Goal: Task Accomplishment & Management: Complete application form

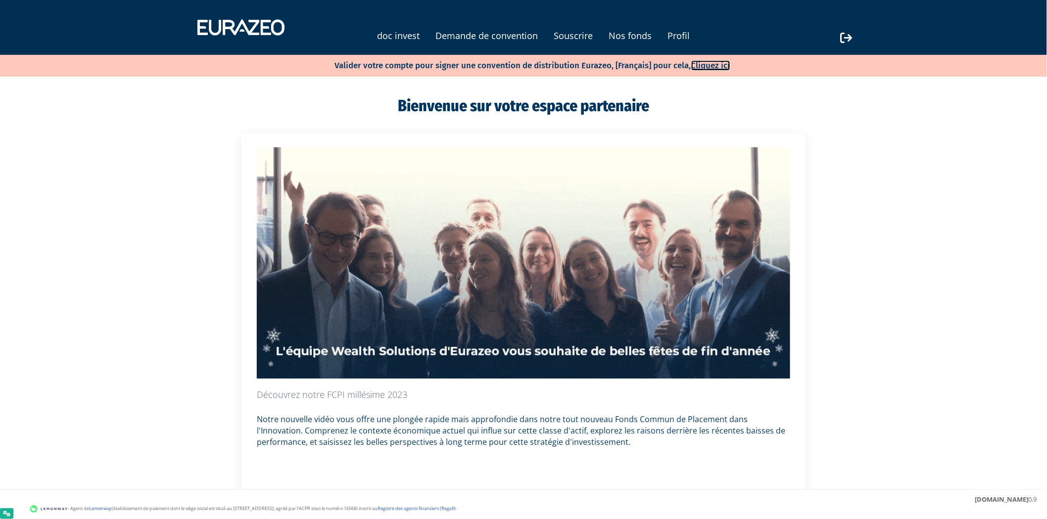
click at [721, 61] on link "Cliquez ici" at bounding box center [710, 65] width 39 height 10
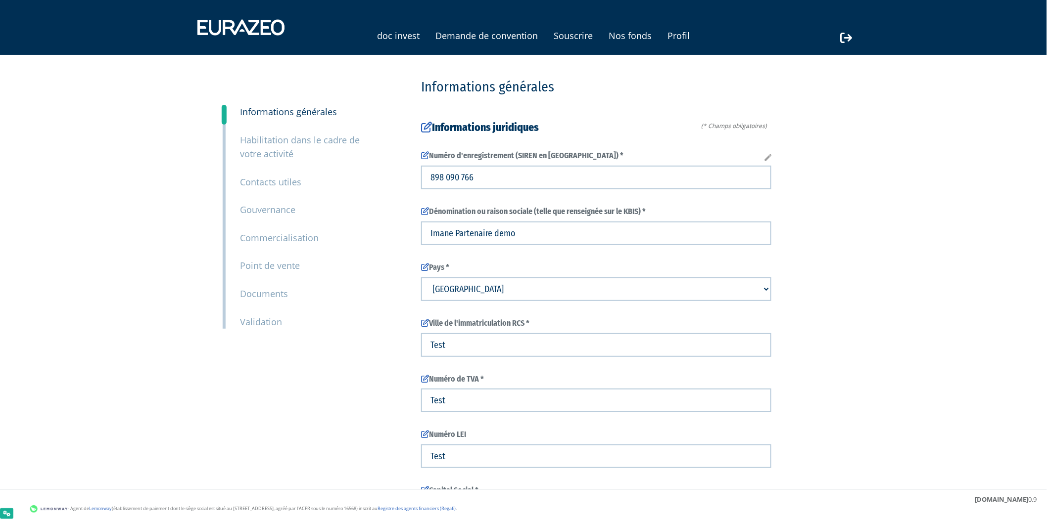
click at [269, 269] on small "Point de vente" at bounding box center [270, 266] width 60 height 12
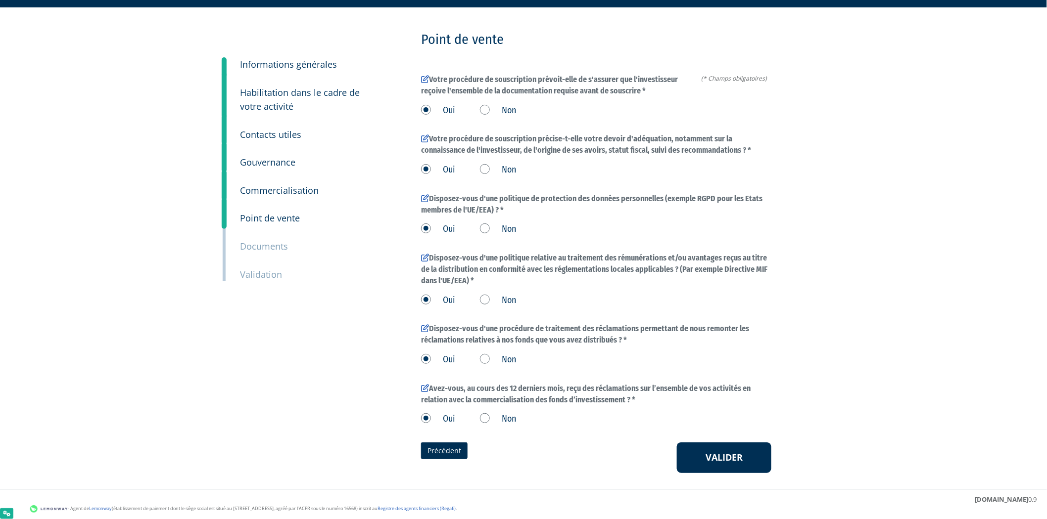
scroll to position [66, 0]
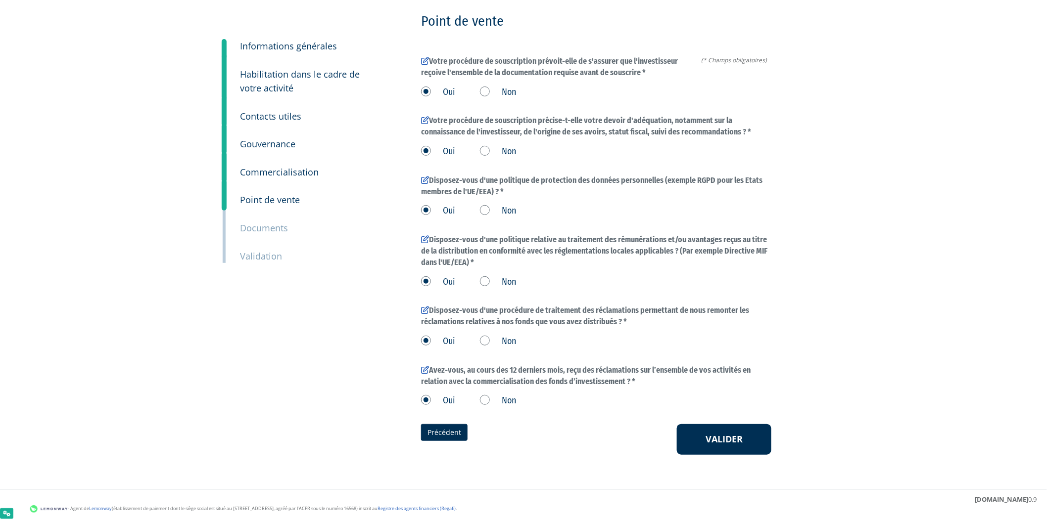
click at [267, 229] on small "Documents" at bounding box center [264, 228] width 48 height 12
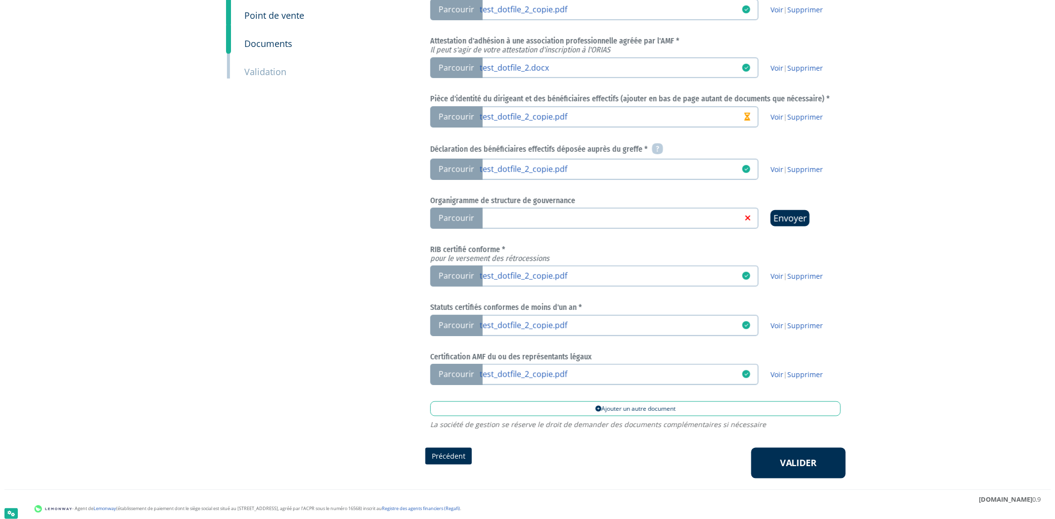
scroll to position [265, 0]
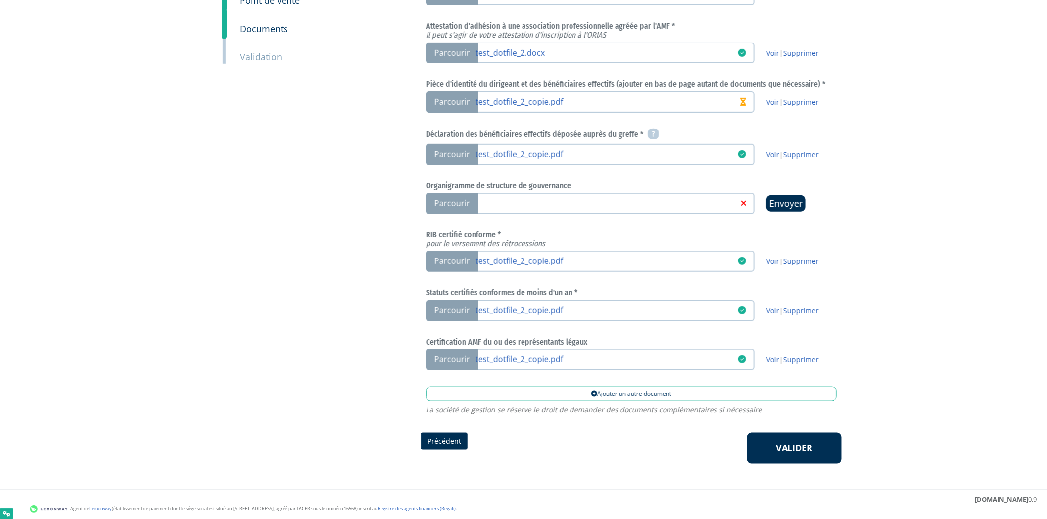
drag, startPoint x: 851, startPoint y: 448, endPoint x: 845, endPoint y: 447, distance: 6.6
click at [851, 448] on div "Nos fonds [Français] Souscriptions [Français] Investisseurs Documents Conseille…" at bounding box center [523, 112] width 1047 height 754
click at [828, 446] on link "Valider" at bounding box center [794, 448] width 94 height 31
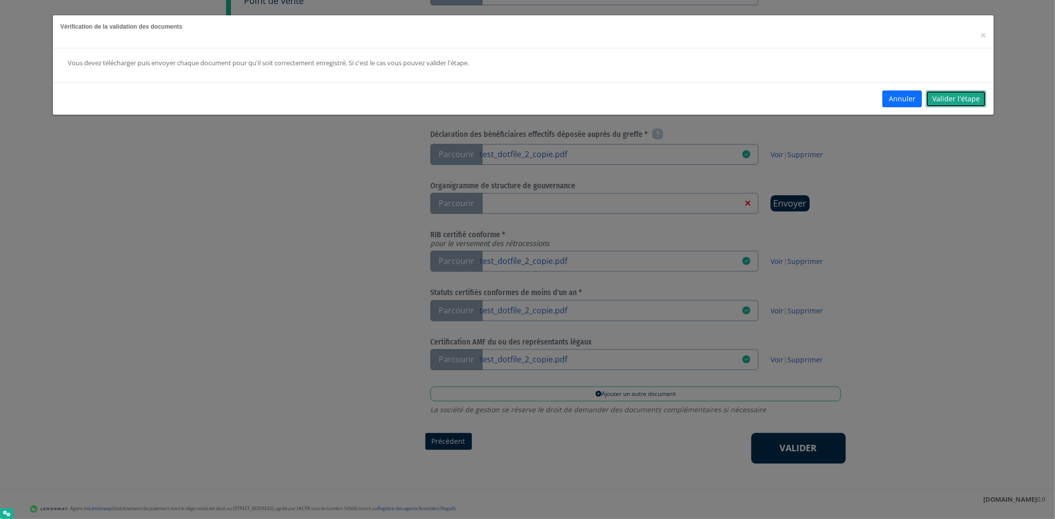
click at [948, 97] on link "Valider l'étape" at bounding box center [956, 99] width 60 height 17
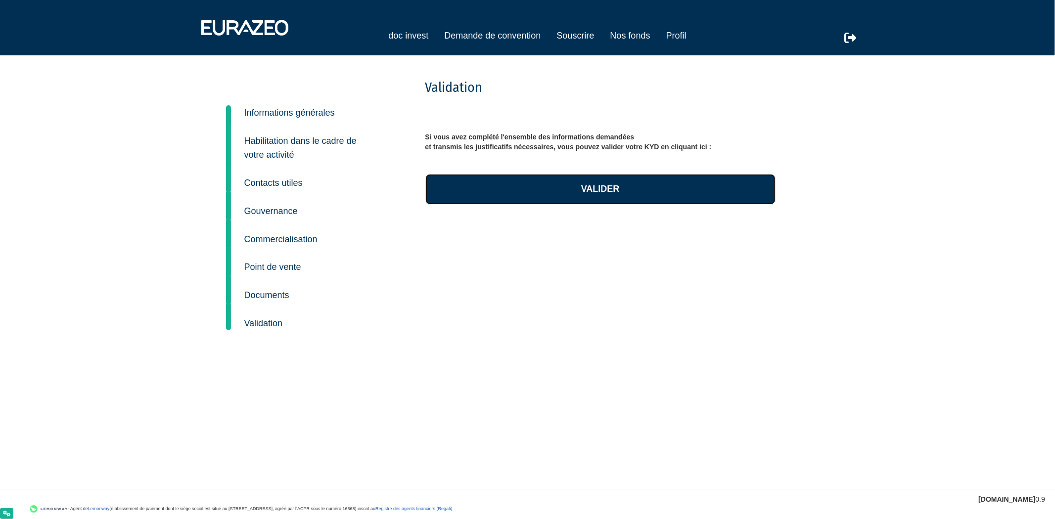
click at [545, 186] on link "Valider" at bounding box center [600, 189] width 350 height 31
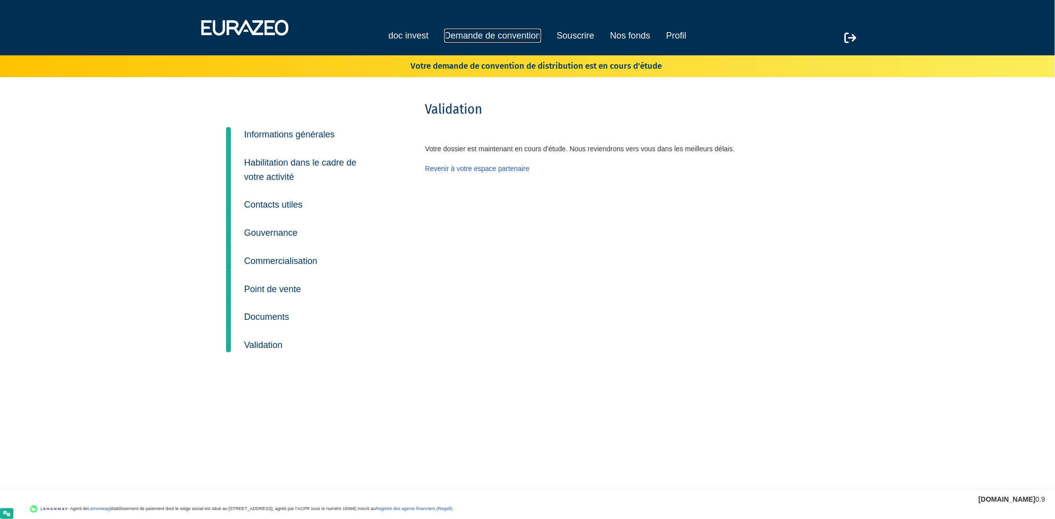
click at [487, 36] on link "Demande de convention" at bounding box center [492, 36] width 96 height 14
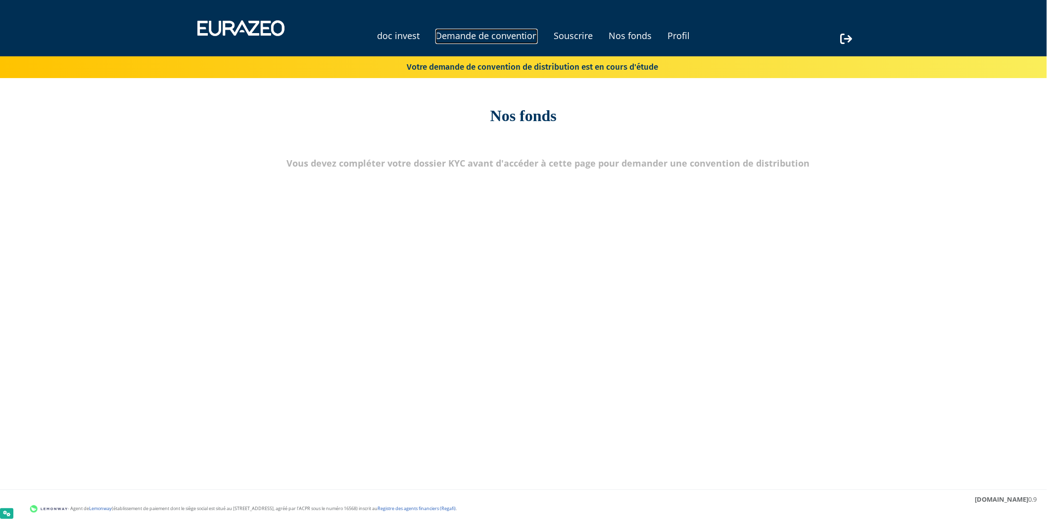
click at [491, 39] on link "Demande de convention" at bounding box center [486, 36] width 102 height 15
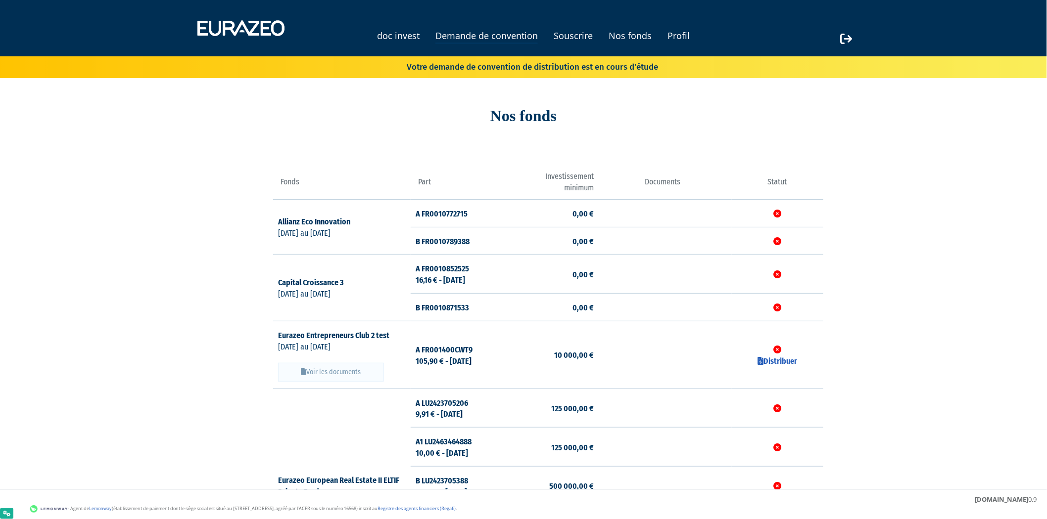
click at [782, 369] on td "Distribuer" at bounding box center [778, 355] width 92 height 68
click at [780, 362] on link "Distribuer" at bounding box center [777, 361] width 40 height 9
checkbox input "true"
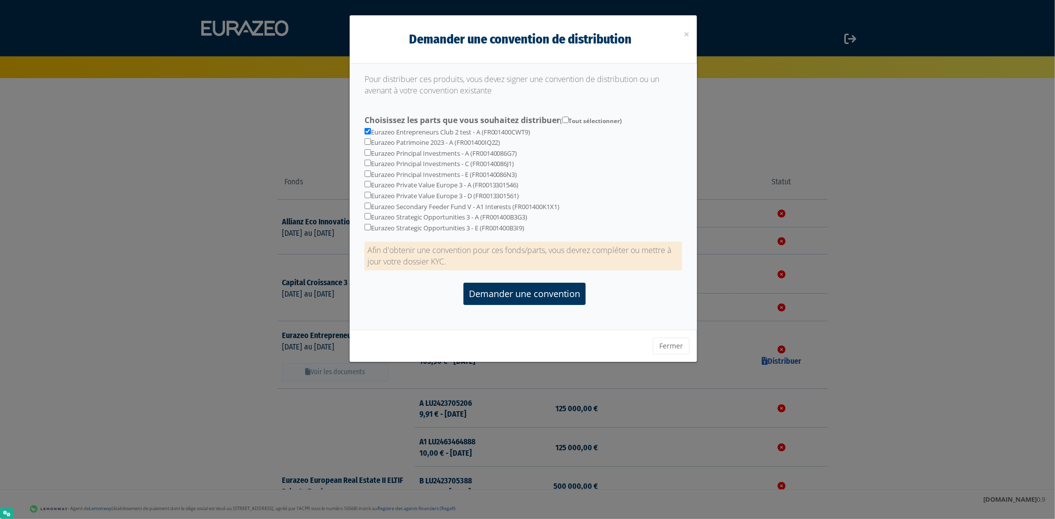
click at [365, 145] on div "Eurazeo Entrepreneurs Club 2 test - A (FR001400CWT9) Eurazeo Patrimoine 2023 - …" at bounding box center [523, 171] width 333 height 121
click at [366, 142] on input "checkbox" at bounding box center [368, 142] width 6 height 6
checkbox input "true"
click at [367, 149] on input "checkbox" at bounding box center [368, 152] width 6 height 6
checkbox input "true"
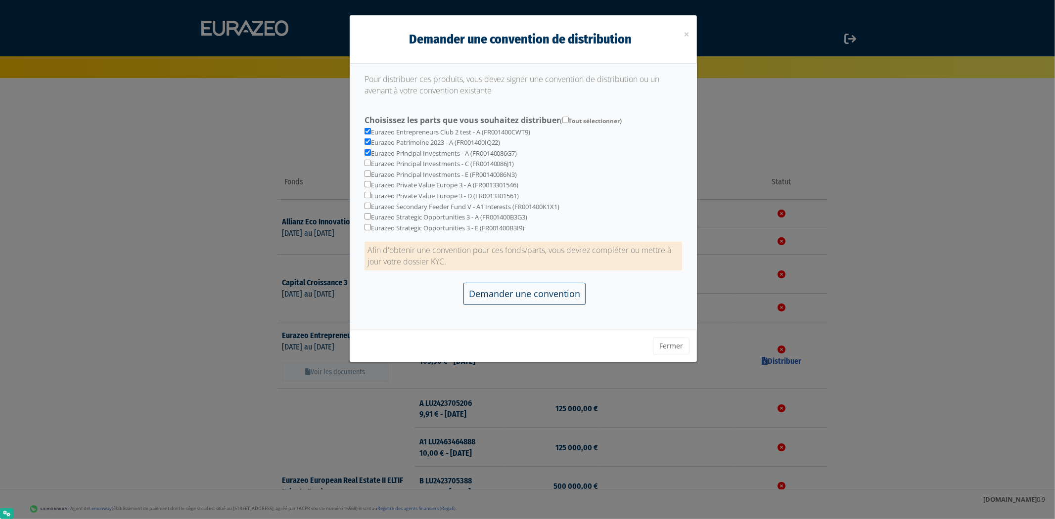
click at [496, 294] on input "Demander une convention" at bounding box center [525, 294] width 122 height 22
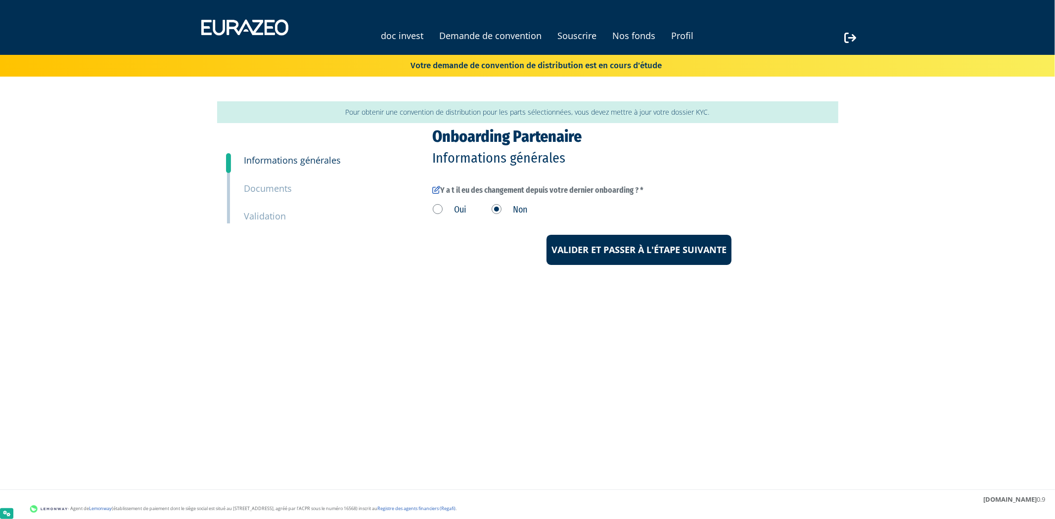
click at [436, 209] on label "Oui" at bounding box center [450, 210] width 34 height 13
click at [0, 0] on input "Oui" at bounding box center [0, 0] width 0 height 0
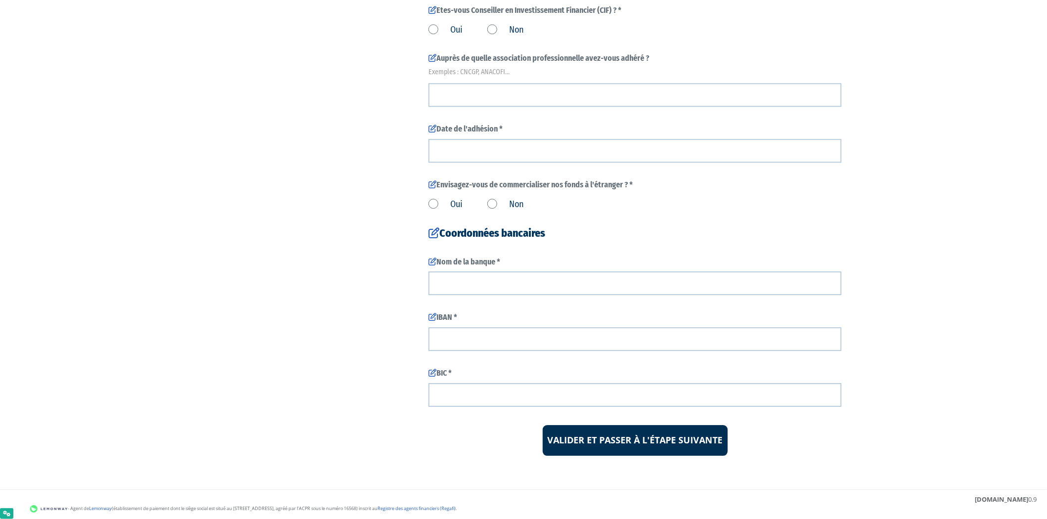
scroll to position [1070, 0]
click at [625, 428] on input "Valider et passer à l'étape suivante" at bounding box center [635, 439] width 185 height 31
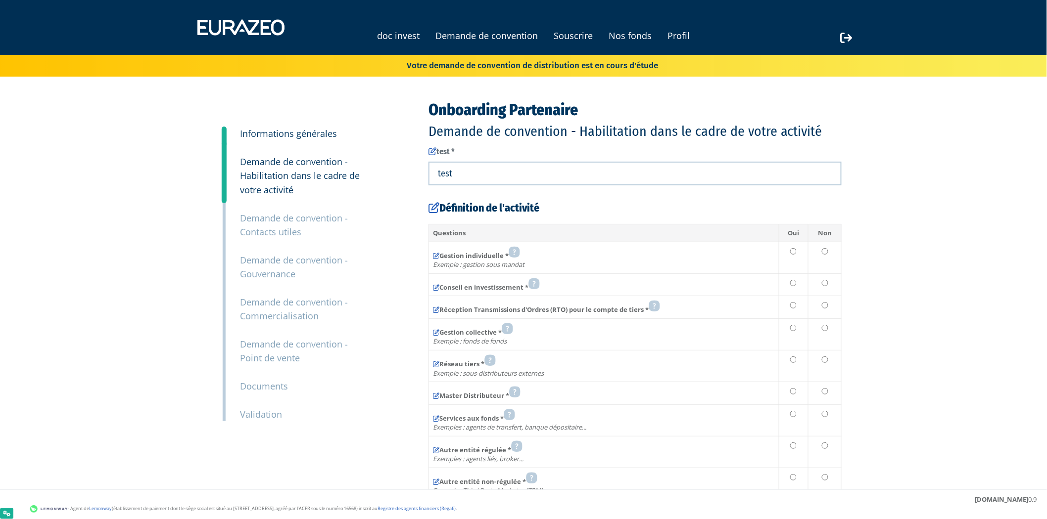
click at [318, 137] on small "Informations générales" at bounding box center [288, 134] width 97 height 12
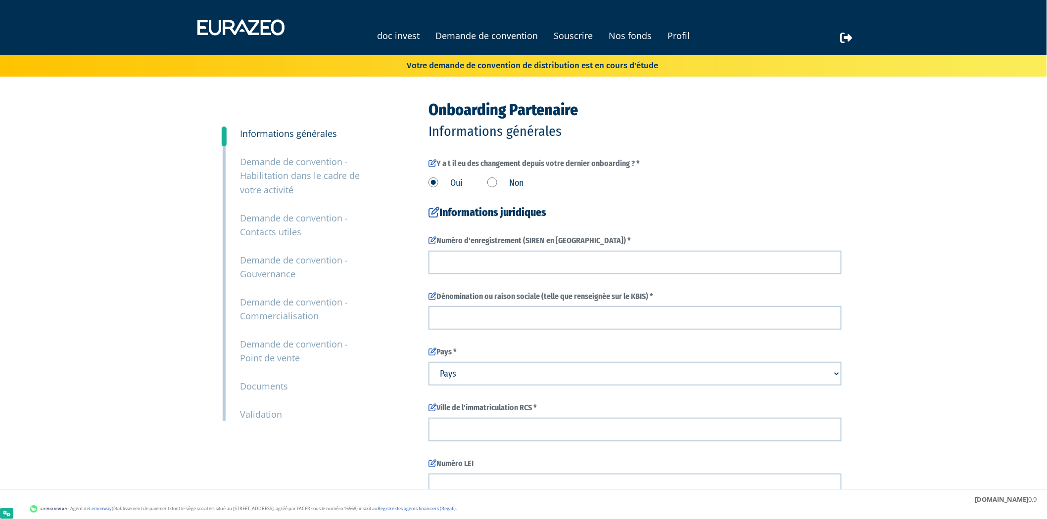
click at [309, 165] on small "Demande de convention - Habilitation dans le cadre de votre activité" at bounding box center [300, 176] width 120 height 40
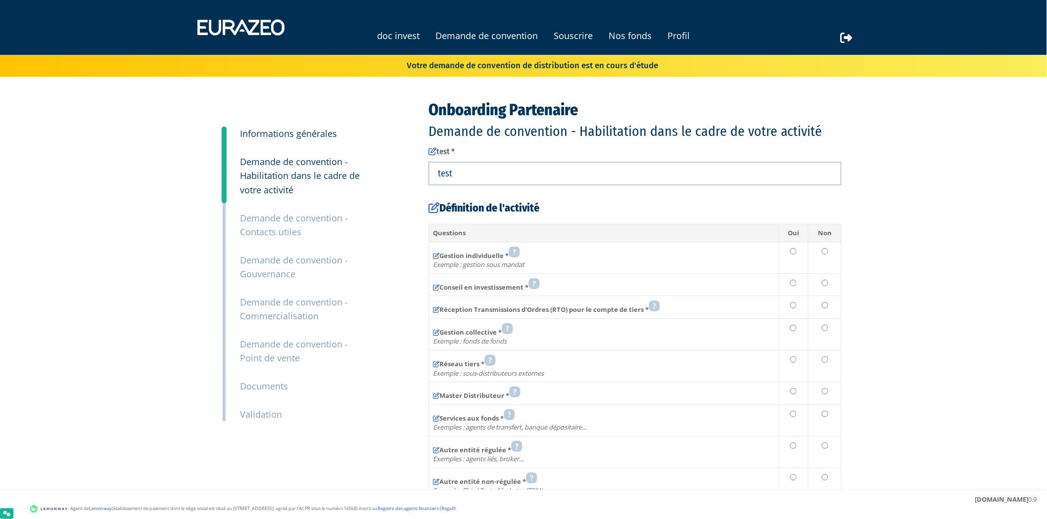
click at [432, 144] on div "Onboarding Partenaire Demande de convention - Habilitation dans le cadre de vot…" at bounding box center [635, 330] width 428 height 458
click at [431, 151] on icon at bounding box center [432, 151] width 8 height 8
click at [305, 219] on small "Demande de convention - Contacts utiles" at bounding box center [294, 225] width 108 height 26
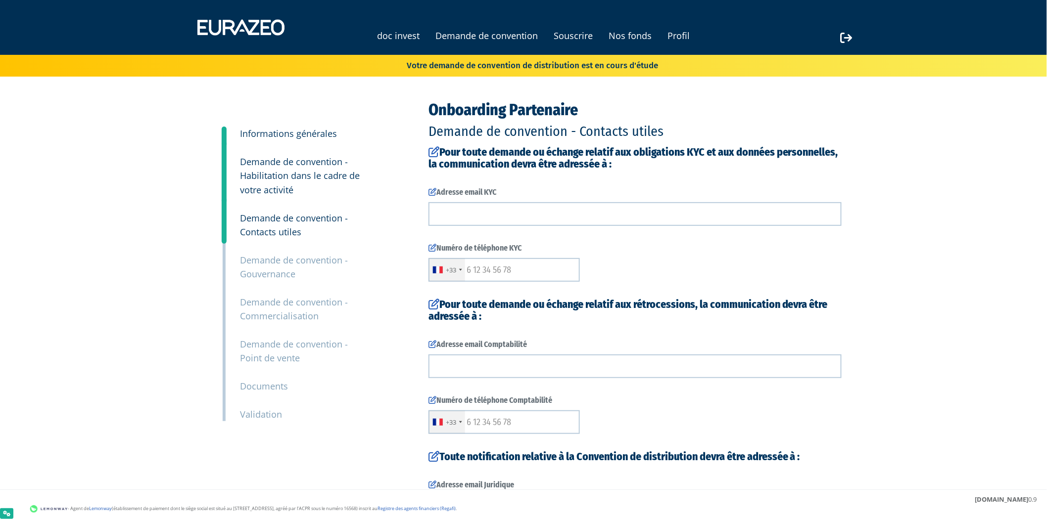
click at [292, 130] on small "Informations générales" at bounding box center [288, 134] width 97 height 12
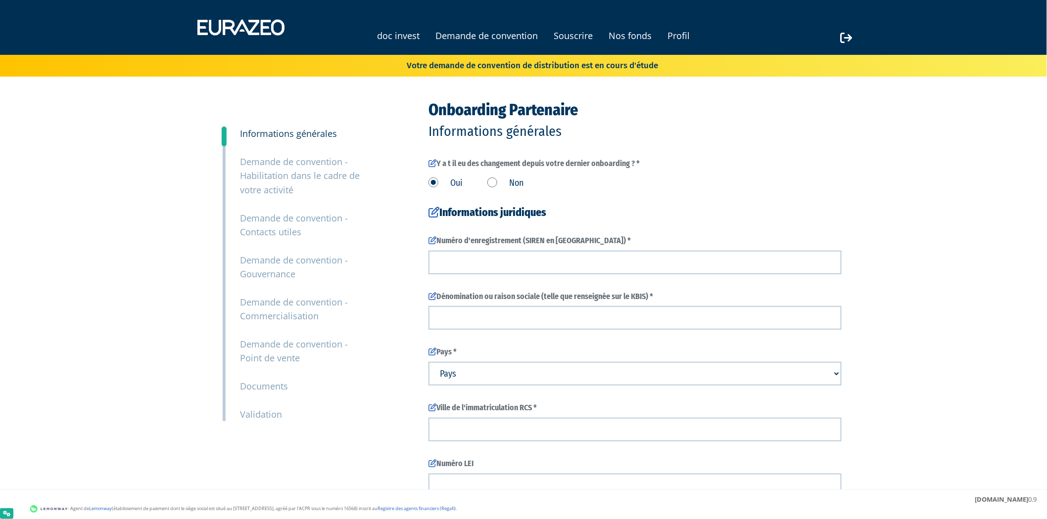
click at [498, 180] on label "Non" at bounding box center [505, 183] width 36 height 13
click at [0, 0] on input "Non" at bounding box center [0, 0] width 0 height 0
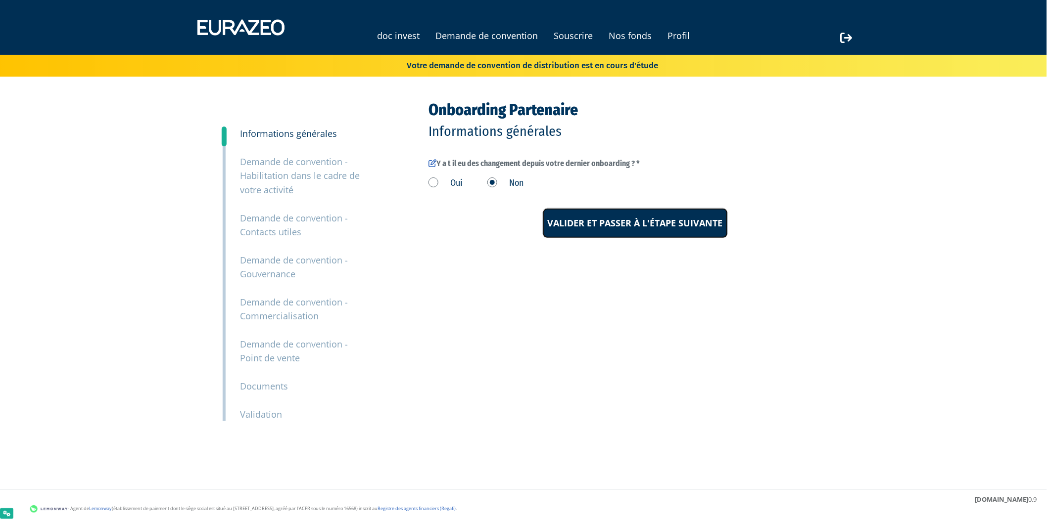
click at [630, 228] on input "Valider et passer à l'étape suivante" at bounding box center [635, 223] width 185 height 31
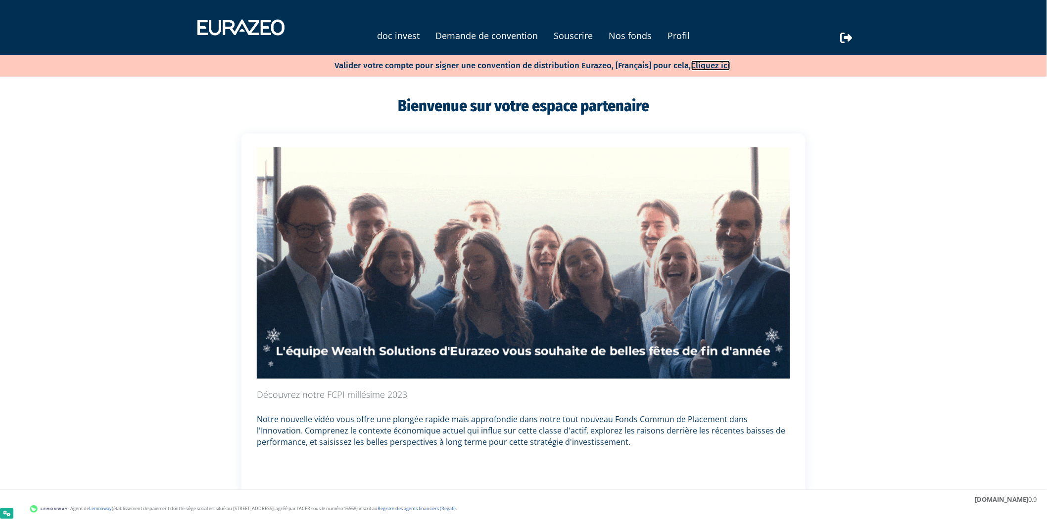
click at [707, 70] on link "Cliquez ici" at bounding box center [710, 65] width 39 height 10
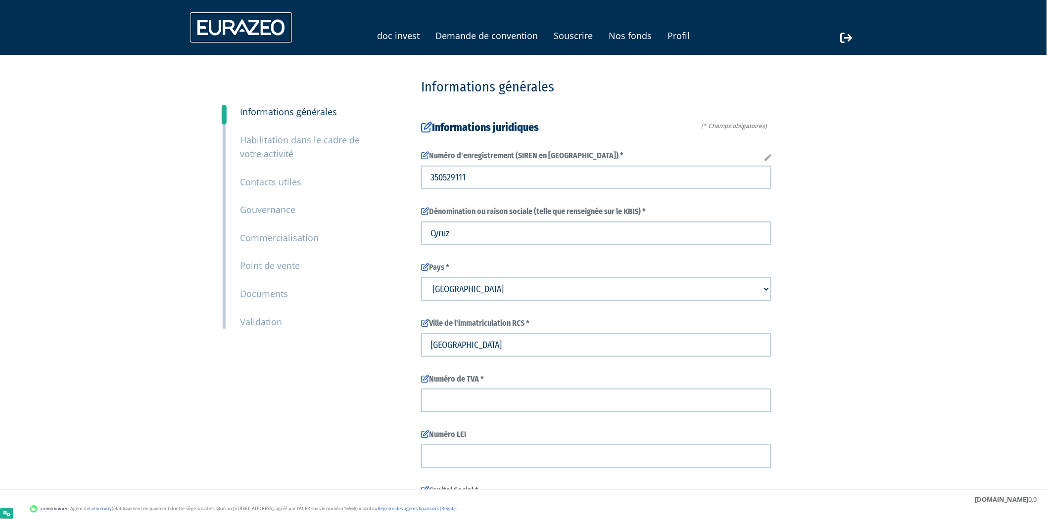
click at [261, 31] on img at bounding box center [241, 27] width 102 height 30
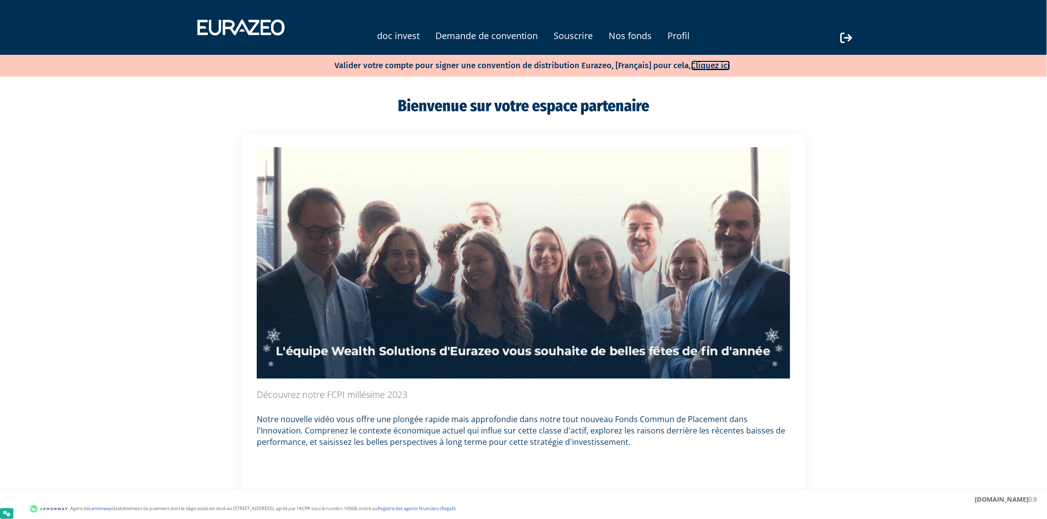
click at [703, 68] on link "Cliquez ici" at bounding box center [710, 65] width 39 height 10
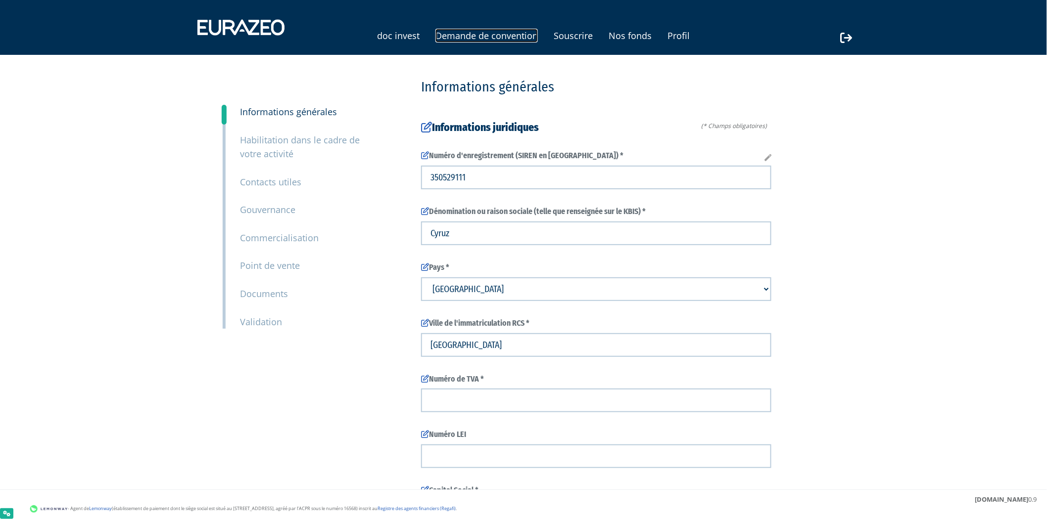
click at [528, 31] on link "Demande de convention" at bounding box center [486, 36] width 102 height 14
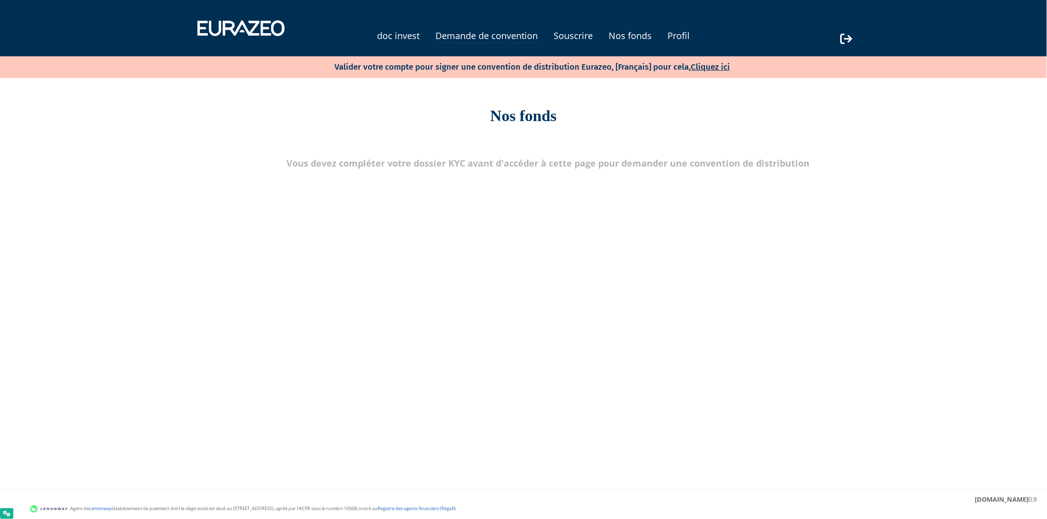
drag, startPoint x: 434, startPoint y: 159, endPoint x: 807, endPoint y: 166, distance: 373.1
click at [807, 166] on p "Vous devez compléter votre dossier KYC avant d'accéder à cette page pour demand…" at bounding box center [548, 163] width 579 height 13
click at [419, 195] on main "Vous devez compléter votre dossier KYC avant d'accéder à cette page pour demand…" at bounding box center [424, 401] width 381 height 519
click at [720, 64] on link "Cliquez ici" at bounding box center [710, 67] width 39 height 10
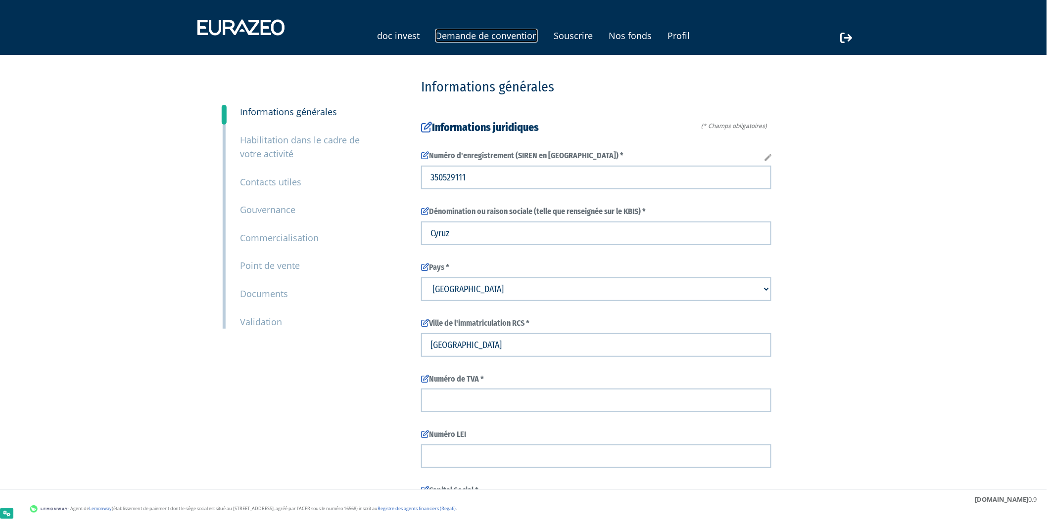
click at [466, 29] on link "Demande de convention" at bounding box center [486, 36] width 102 height 14
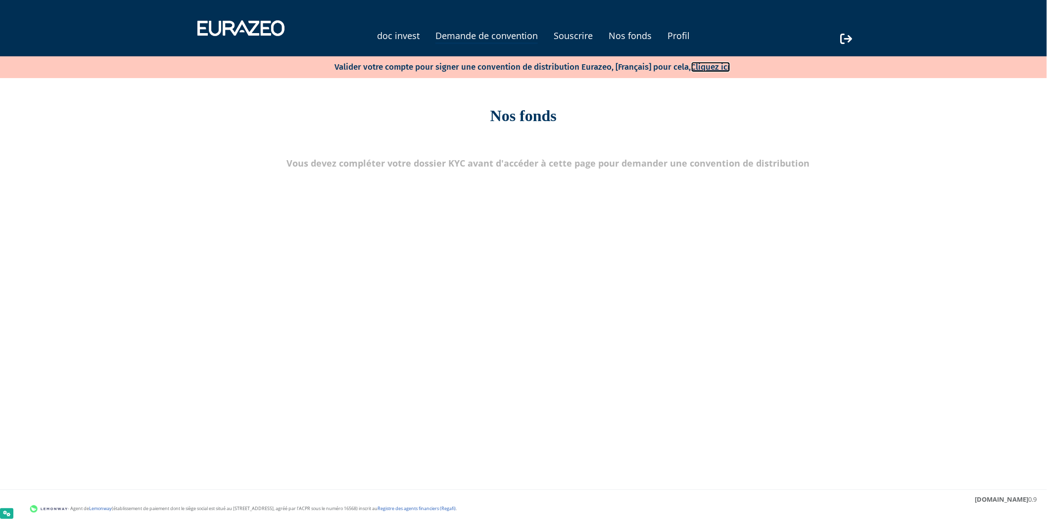
click at [714, 67] on link "Cliquez ici" at bounding box center [710, 67] width 39 height 10
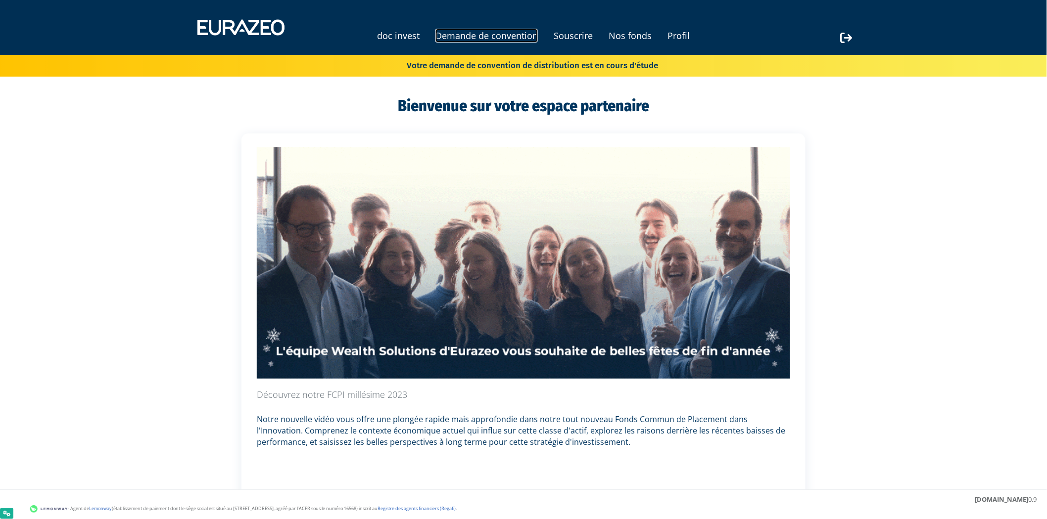
click at [510, 39] on link "Demande de convention" at bounding box center [486, 36] width 102 height 14
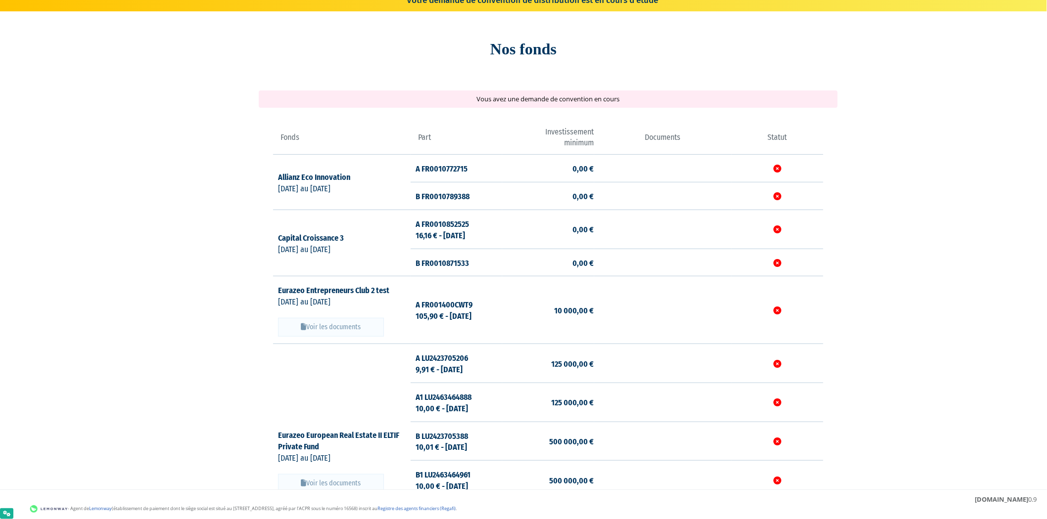
scroll to position [110, 0]
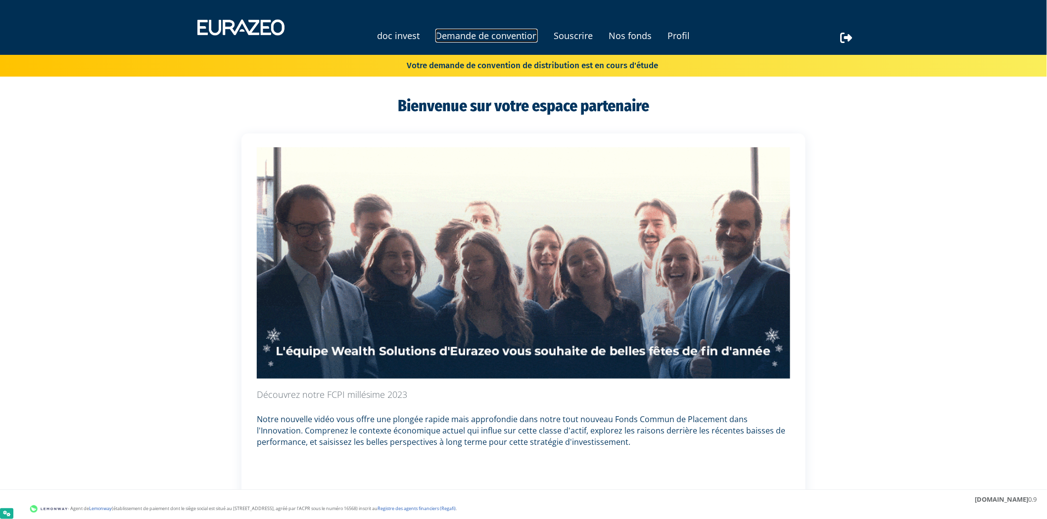
click at [487, 35] on link "Demande de convention" at bounding box center [486, 36] width 102 height 14
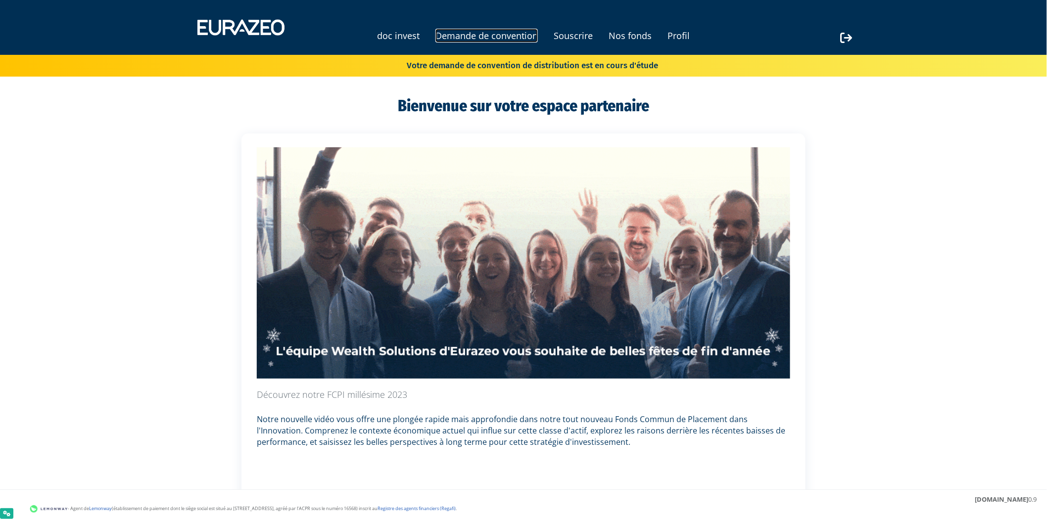
click at [519, 37] on link "Demande de convention" at bounding box center [486, 36] width 102 height 14
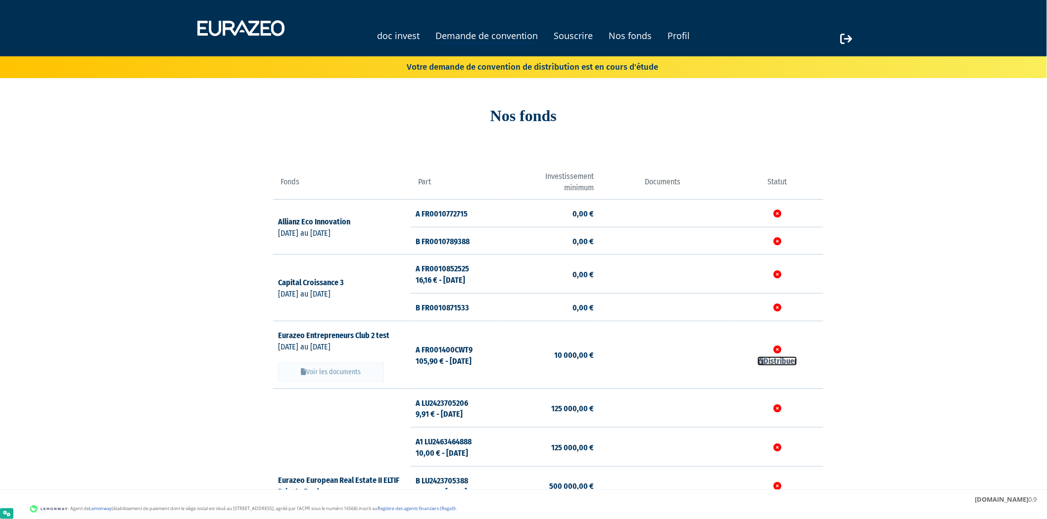
click at [792, 365] on link "Distribuer" at bounding box center [777, 361] width 40 height 9
checkbox input "true"
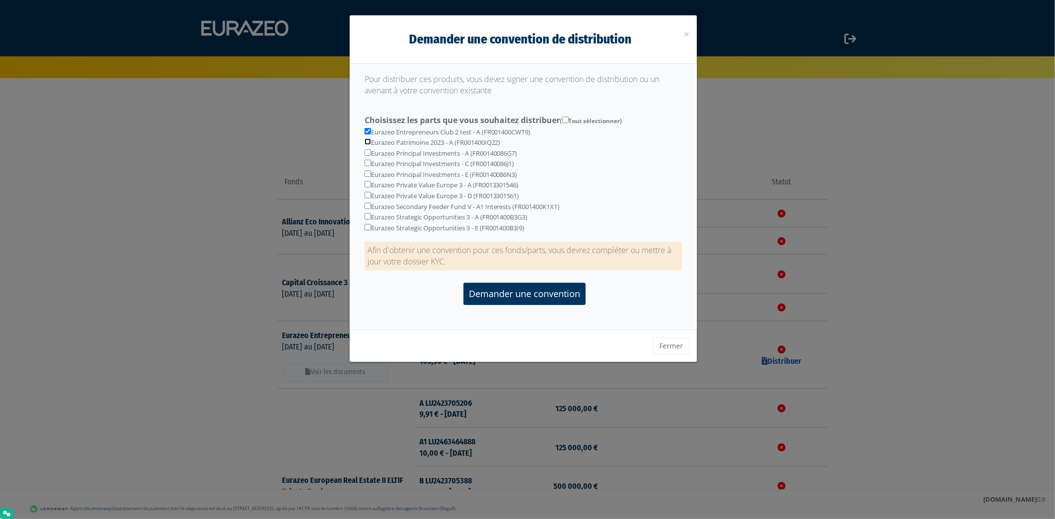
click at [366, 142] on input "checkbox" at bounding box center [368, 142] width 6 height 6
checkbox input "true"
click at [366, 154] on input "checkbox" at bounding box center [368, 152] width 6 height 6
checkbox input "true"
click at [532, 312] on form "Choisissez les parts que vous souhaitez distribuer ( Tout sélectionner) Eurazeo…" at bounding box center [524, 208] width 318 height 214
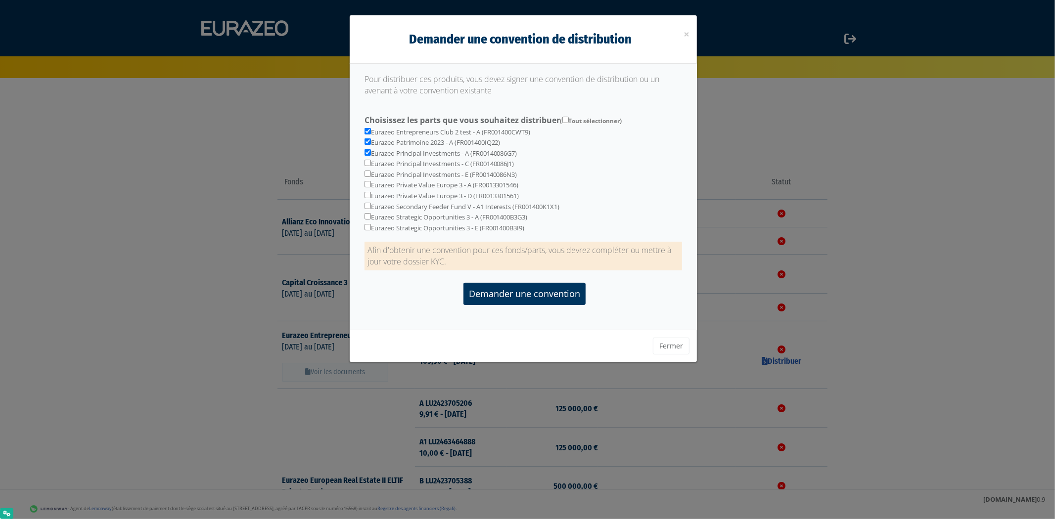
click at [531, 304] on form "Choisissez les parts que vous souhaitez distribuer ( Tout sélectionner) Eurazeo…" at bounding box center [524, 208] width 318 height 214
click at [531, 299] on input "Demander une convention" at bounding box center [525, 294] width 122 height 22
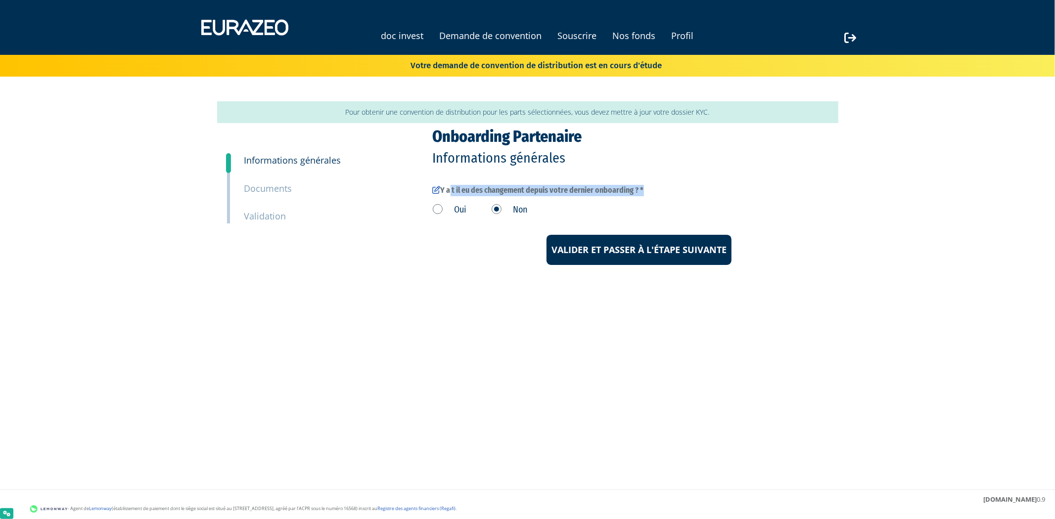
drag, startPoint x: 448, startPoint y: 189, endPoint x: 643, endPoint y: 190, distance: 195.4
click at [643, 190] on label "Y a t il eu des changement depuis votre dernier onboarding ? *" at bounding box center [639, 190] width 413 height 11
click at [699, 204] on div "Oui Non" at bounding box center [639, 208] width 413 height 16
drag, startPoint x: 641, startPoint y: 190, endPoint x: 442, endPoint y: 189, distance: 198.4
click at [442, 189] on label "Y a t il eu des changement depuis votre dernier onboarding ? *" at bounding box center [639, 190] width 413 height 11
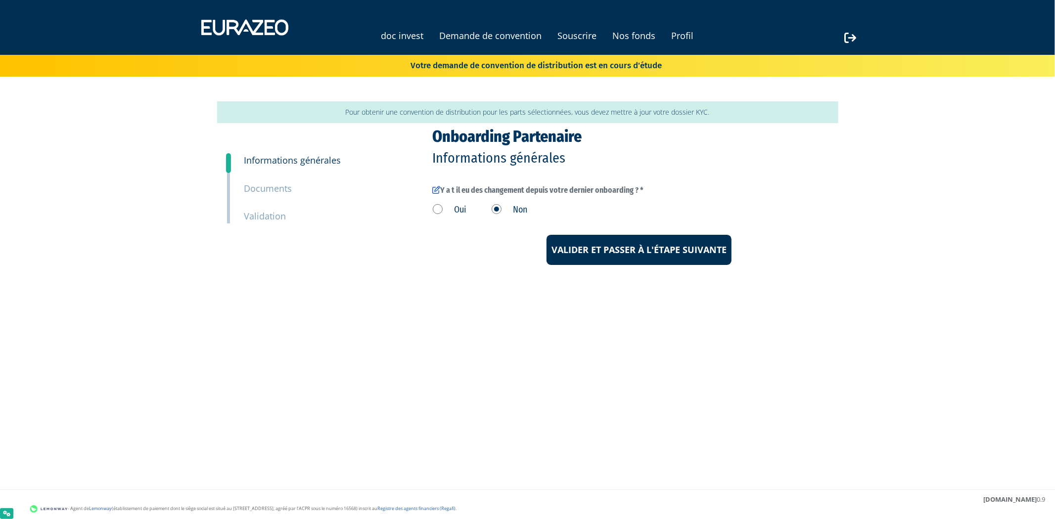
click at [503, 236] on center "Valider et passer à l'étape suivante" at bounding box center [639, 250] width 413 height 31
click at [436, 206] on label "Oui" at bounding box center [450, 210] width 34 height 13
click at [0, 0] on input "Oui" at bounding box center [0, 0] width 0 height 0
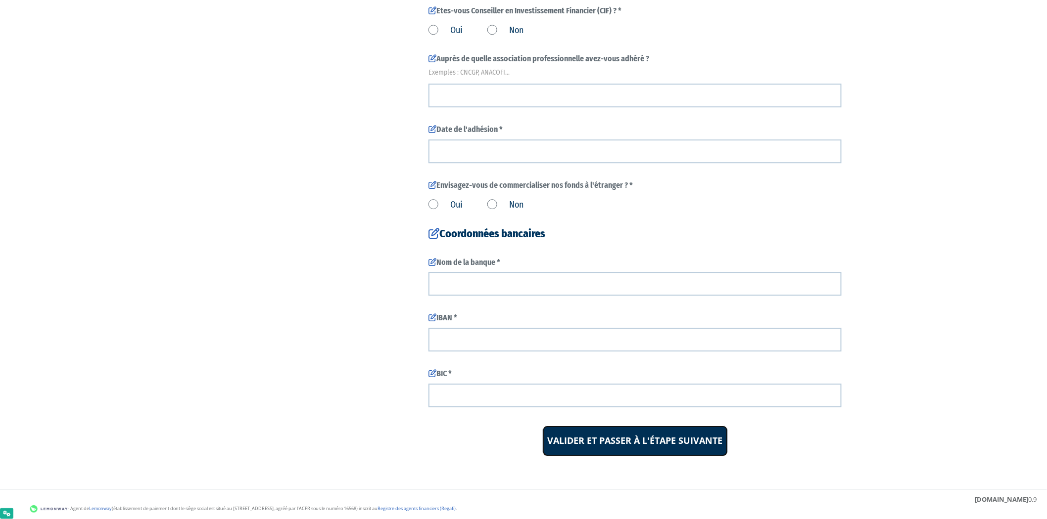
click at [715, 449] on input "Valider et passer à l'étape suivante" at bounding box center [635, 441] width 185 height 31
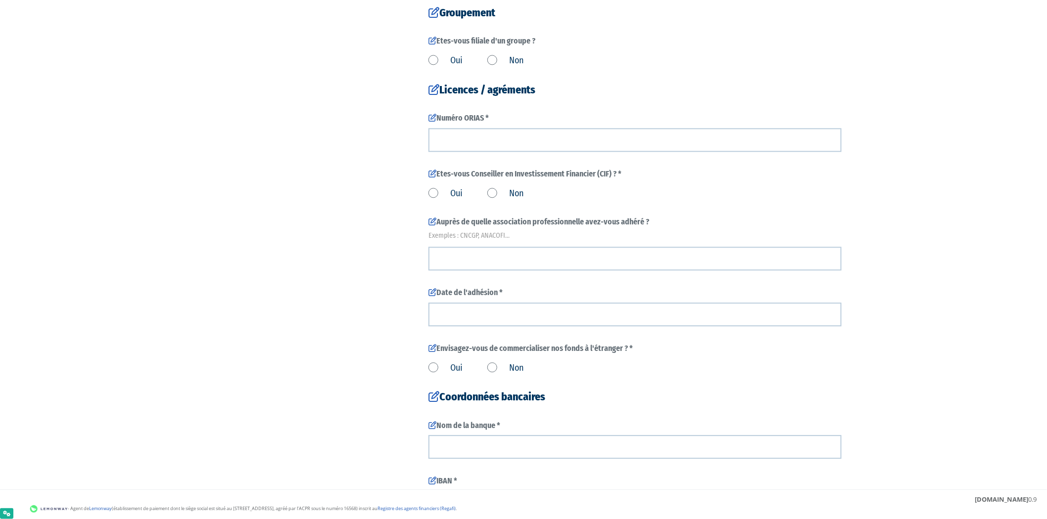
scroll to position [977, 0]
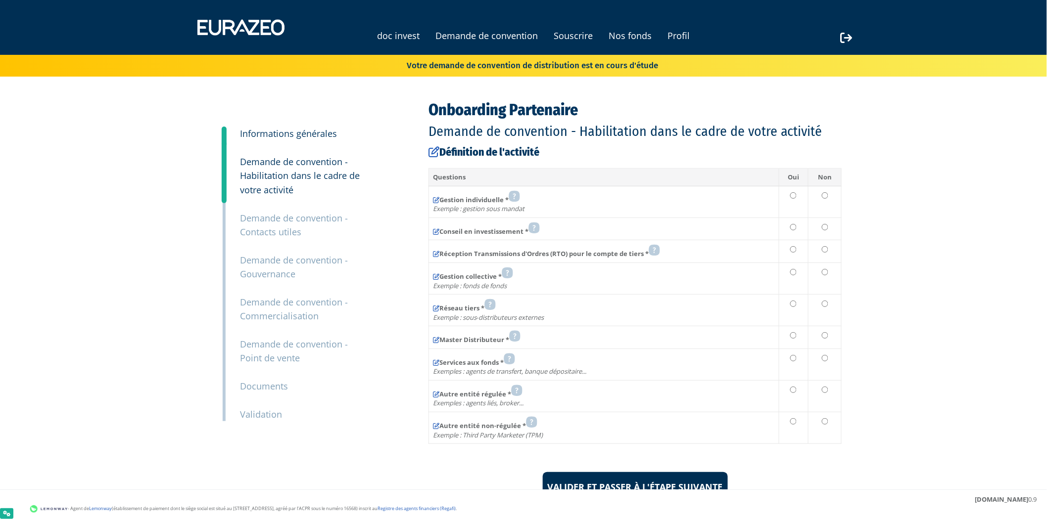
click at [305, 132] on small "Informations générales" at bounding box center [288, 134] width 97 height 12
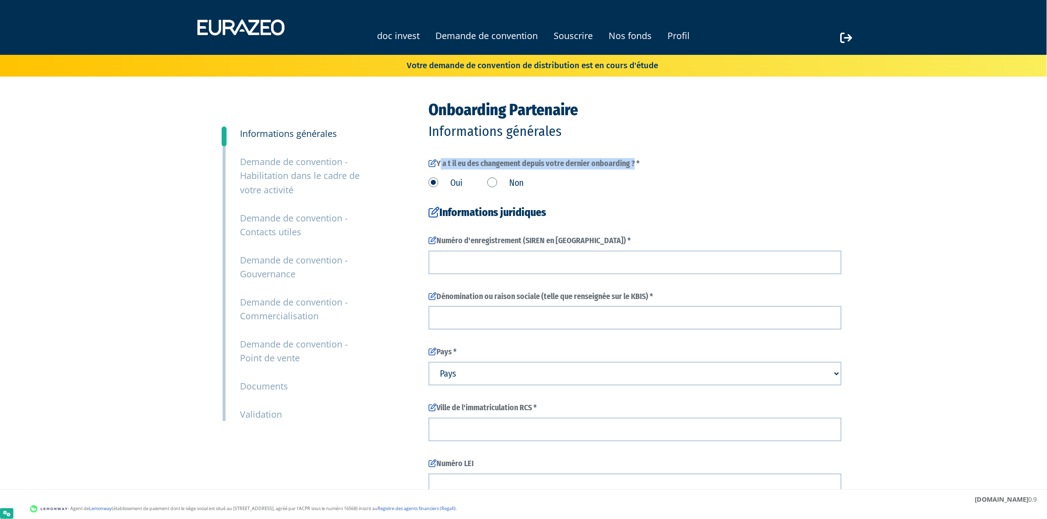
drag, startPoint x: 438, startPoint y: 166, endPoint x: 635, endPoint y: 162, distance: 196.9
click at [635, 162] on label "Y a t il eu des changement depuis votre dernier onboarding ? *" at bounding box center [634, 163] width 413 height 11
click at [637, 166] on label "Y a t il eu des changement depuis votre dernier onboarding ? *" at bounding box center [634, 163] width 413 height 11
drag, startPoint x: 636, startPoint y: 165, endPoint x: 503, endPoint y: 174, distance: 133.9
click at [536, 175] on div "Y a t il eu des changement depuis votre dernier onboarding ? * Oui Non" at bounding box center [634, 174] width 413 height 32
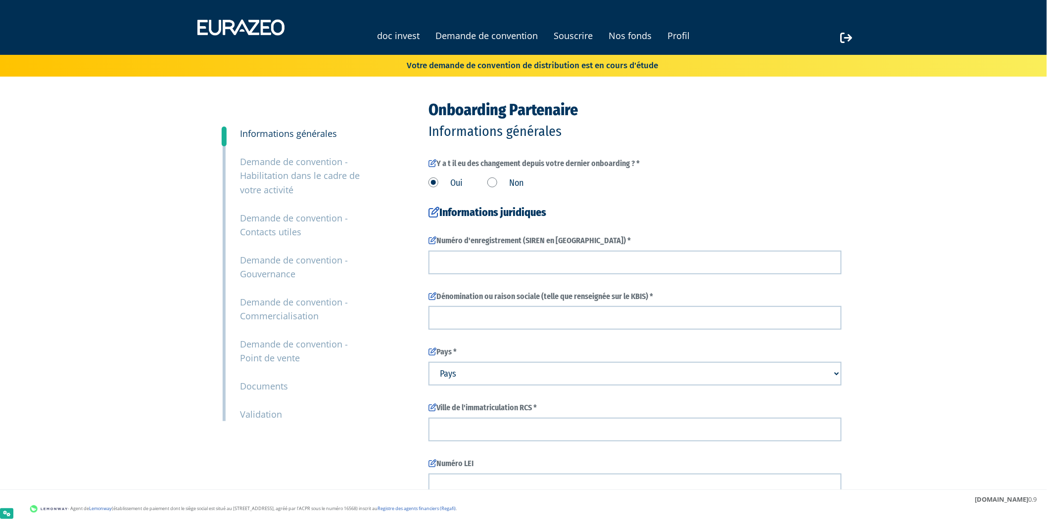
click at [526, 159] on label "Y a t il eu des changement depuis votre dernier onboarding ? *" at bounding box center [634, 163] width 413 height 11
click at [438, 162] on label "Y a t il eu des changement depuis votre dernier onboarding ? *" at bounding box center [634, 163] width 413 height 11
click at [435, 162] on icon at bounding box center [432, 163] width 8 height 8
drag, startPoint x: 441, startPoint y: 162, endPoint x: 651, endPoint y: 166, distance: 209.8
click at [651, 166] on label "Y a t il eu des changement depuis votre dernier onboarding ? *" at bounding box center [634, 163] width 413 height 11
